Goal: Task Accomplishment & Management: Manage account settings

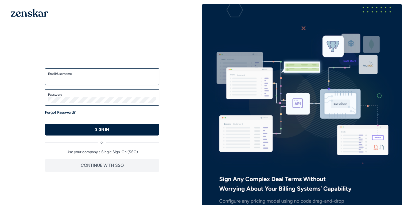
click at [78, 77] on input "Email/Username" at bounding box center [102, 79] width 108 height 6
click at [78, 80] on input "Email/Username" at bounding box center [102, 79] width 108 height 6
type input "*"
type input "**********"
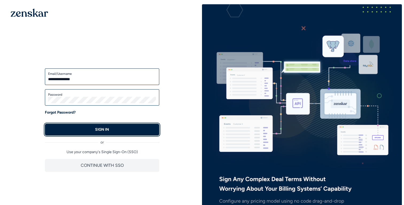
click at [97, 129] on p "SIGN IN" at bounding box center [102, 129] width 14 height 5
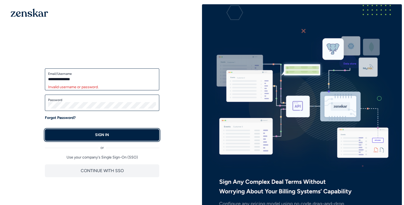
click at [84, 136] on button "SIGN IN" at bounding box center [102, 135] width 114 height 12
click at [89, 132] on button "SIGN IN" at bounding box center [102, 135] width 114 height 12
click at [96, 135] on p "SIGN IN" at bounding box center [102, 134] width 14 height 5
click at [80, 132] on button "SIGN IN" at bounding box center [102, 135] width 114 height 12
click at [62, 116] on p "Forgot Password?" at bounding box center [60, 117] width 31 height 5
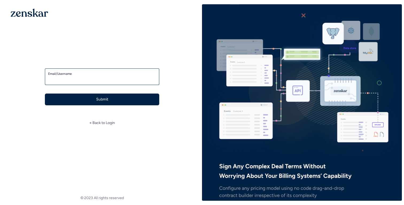
click at [70, 78] on input "Email/Username" at bounding box center [102, 79] width 108 height 6
type input "**********"
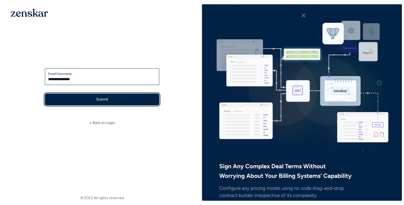
click at [94, 101] on button "Submit" at bounding box center [102, 100] width 114 height 12
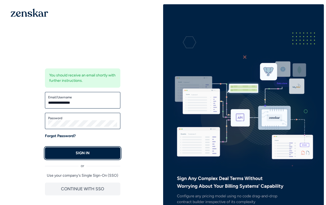
click at [88, 151] on p "SIGN IN" at bounding box center [83, 153] width 14 height 5
